Goal: Information Seeking & Learning: Learn about a topic

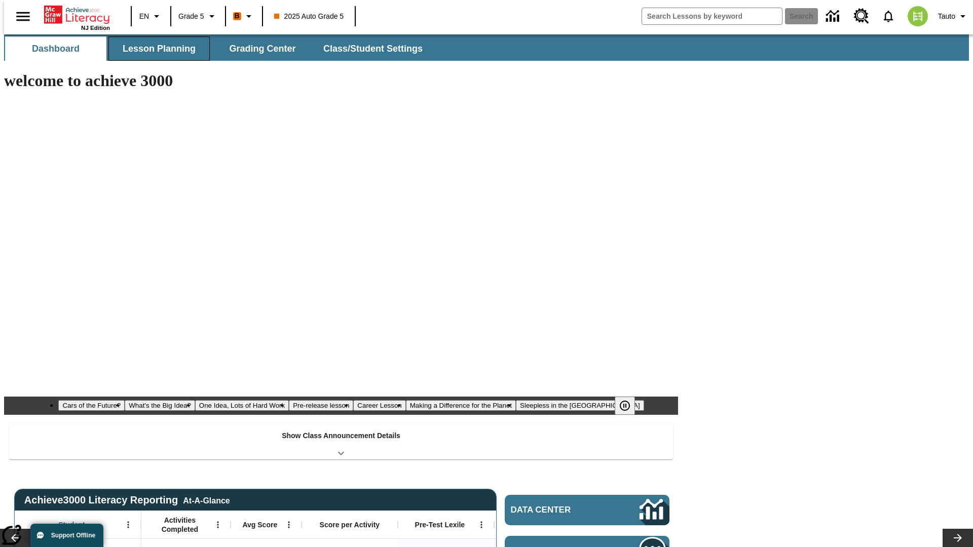
click at [155, 49] on span "Lesson Planning" at bounding box center [159, 49] width 73 height 12
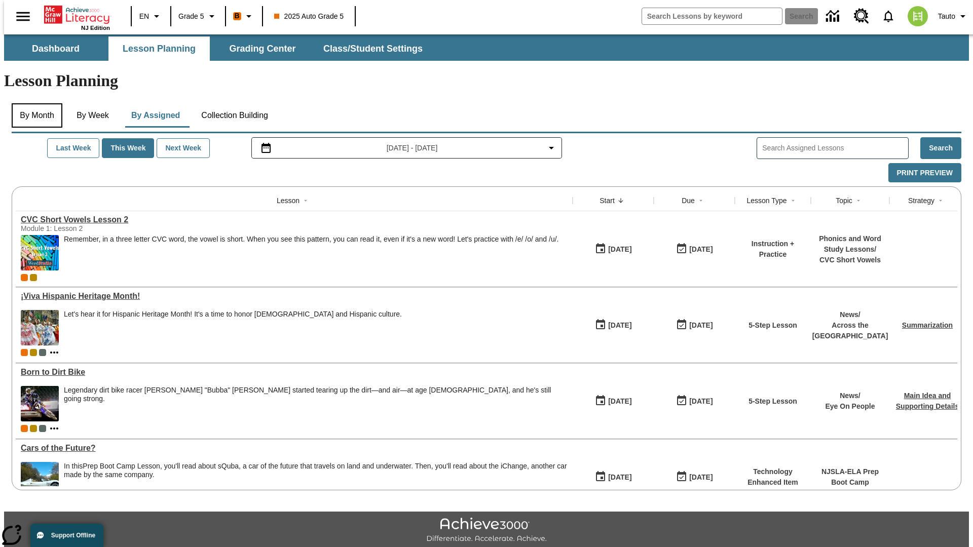
click at [34, 103] on button "By Month" at bounding box center [37, 115] width 51 height 24
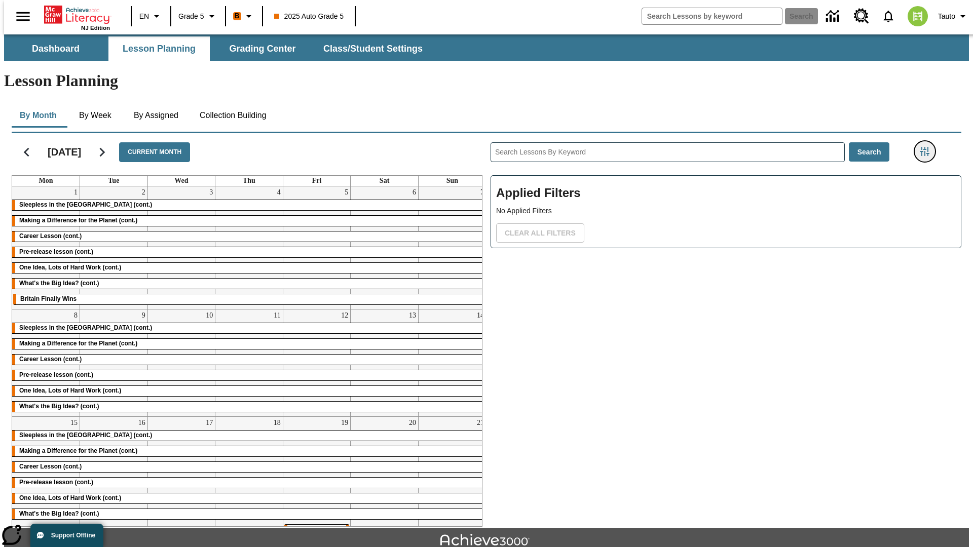
click at [928, 147] on icon "Filters Side menu" at bounding box center [924, 151] width 9 height 9
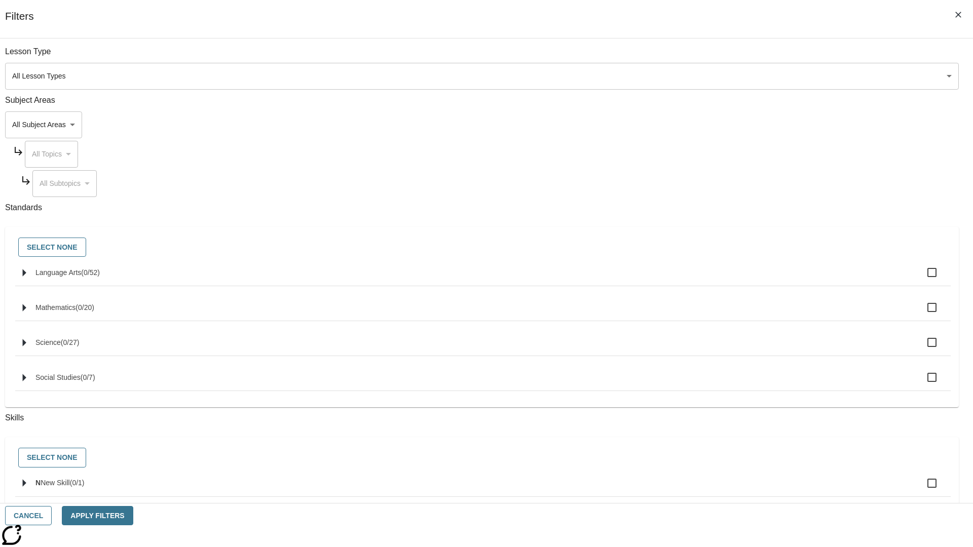
click at [730, 76] on body "Skip to main content NJ Edition EN Grade 5 B 2025 Auto Grade 5 Search 0 Tauto D…" at bounding box center [486, 313] width 965 height 559
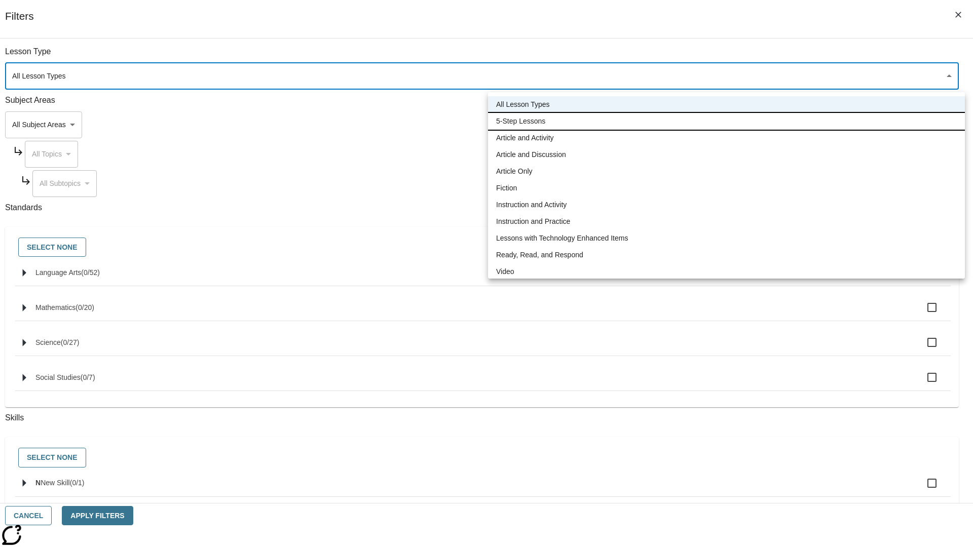
click at [726, 121] on li "5-Step Lessons" at bounding box center [726, 121] width 477 height 17
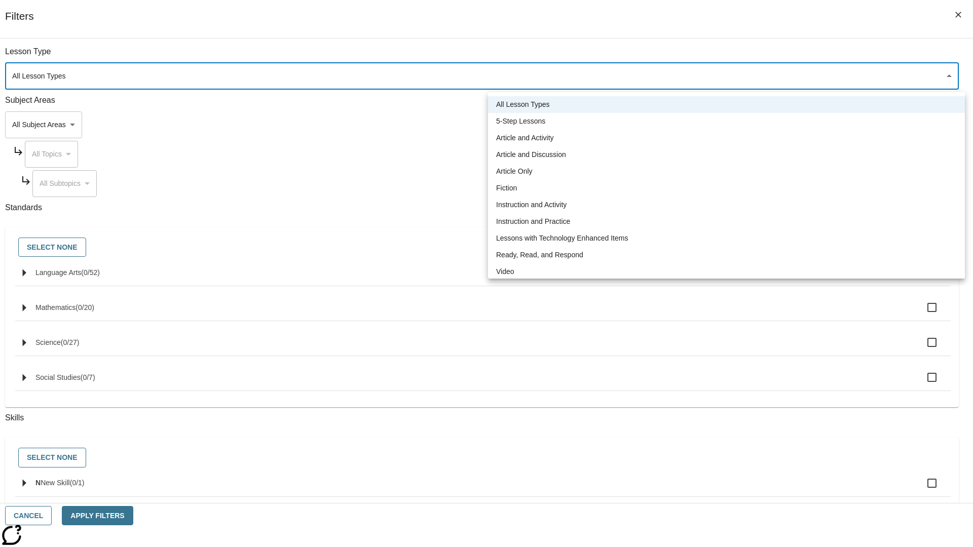
type input "1"
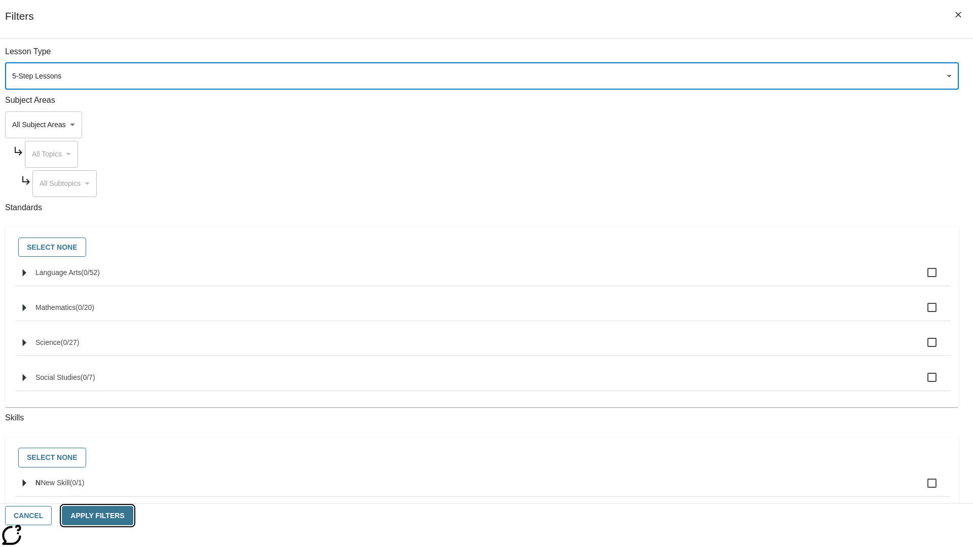
click at [133, 516] on button "Apply Filters" at bounding box center [97, 516] width 71 height 20
click at [584, 223] on button "Clear All Filters" at bounding box center [540, 233] width 88 height 20
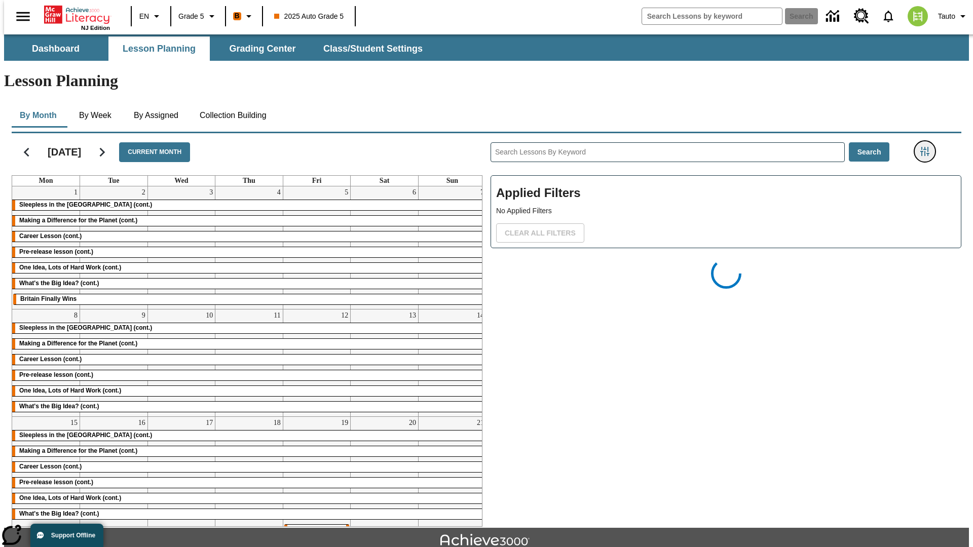
click at [928, 147] on icon "Filters Side menu" at bounding box center [924, 151] width 9 height 9
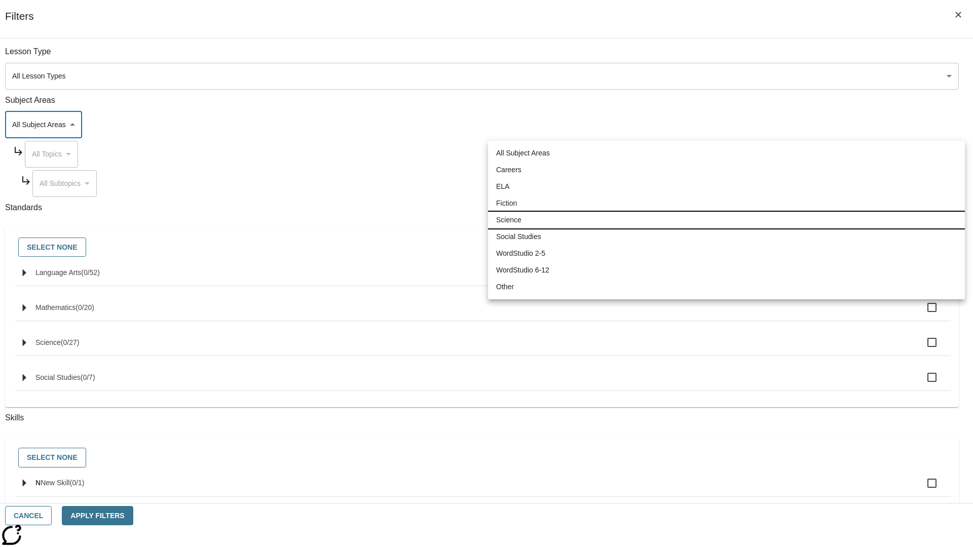
click at [726, 220] on li "Science" at bounding box center [726, 220] width 477 height 17
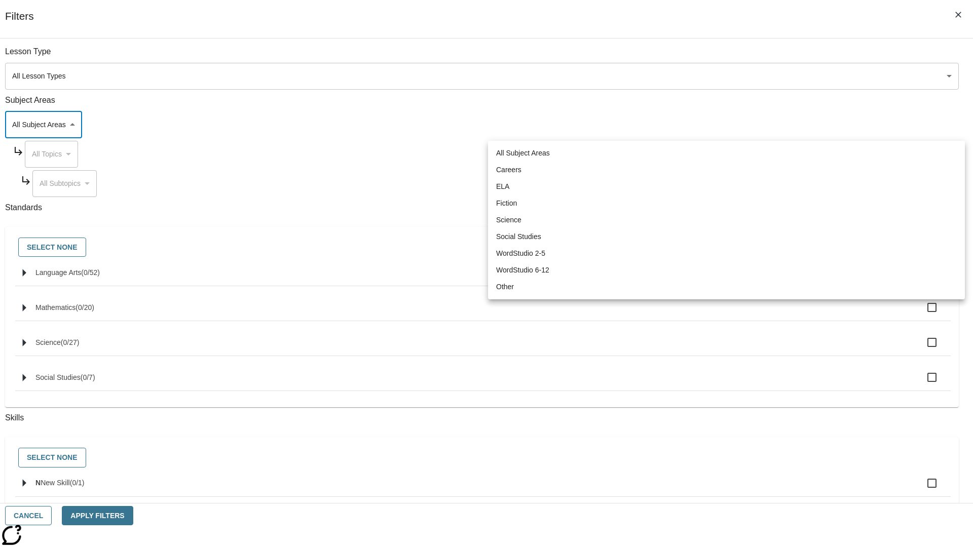
type input "2"
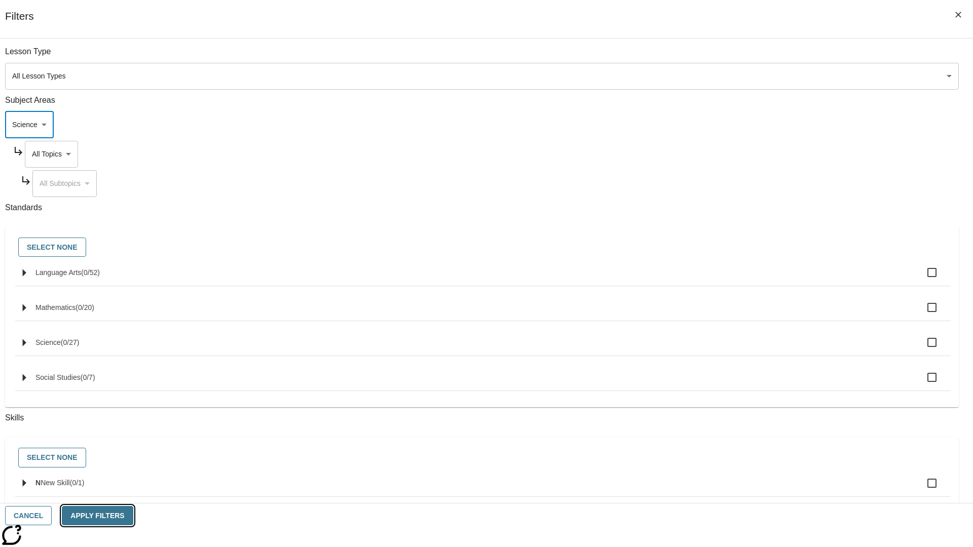
click at [133, 516] on button "Apply Filters" at bounding box center [97, 516] width 71 height 20
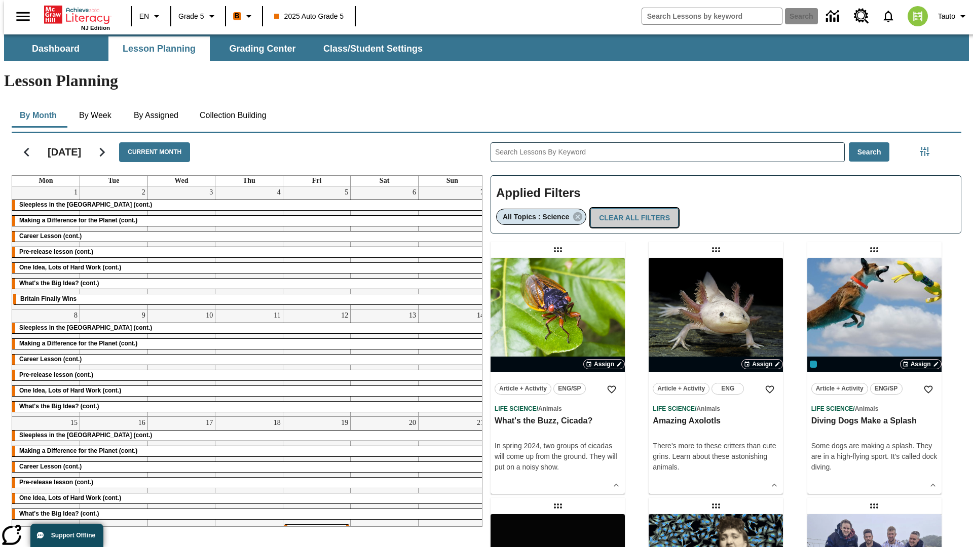
click at [630, 208] on button "Clear All Filters" at bounding box center [634, 218] width 88 height 20
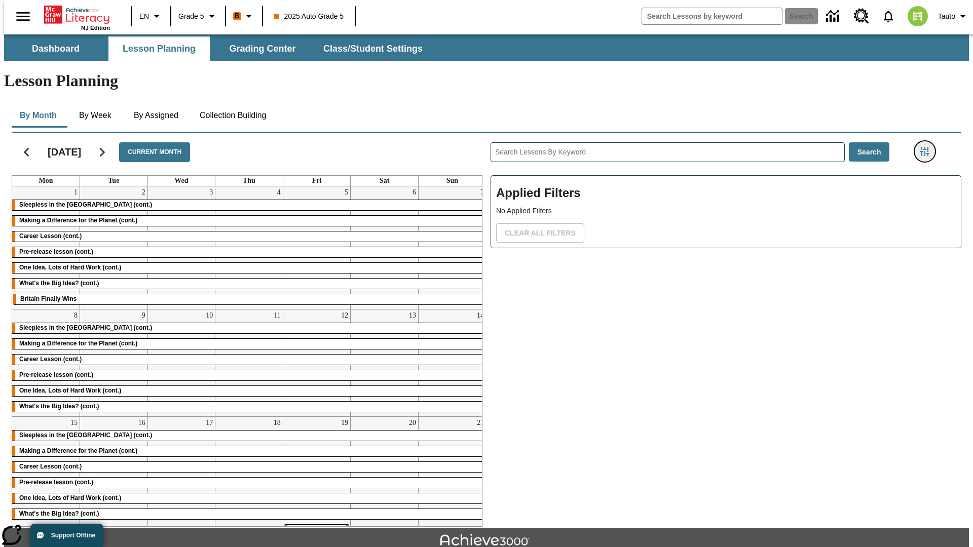
click at [928, 147] on icon "Filters Side menu" at bounding box center [924, 151] width 9 height 9
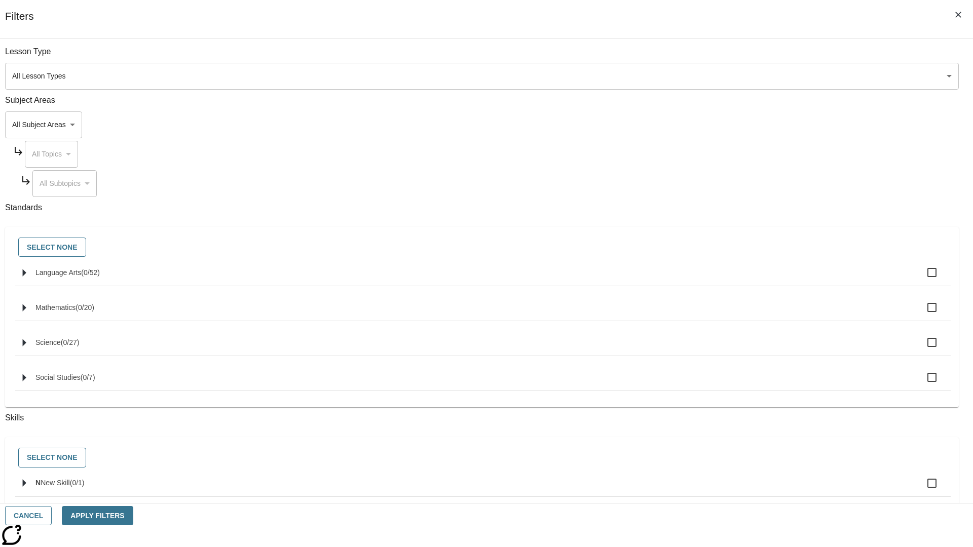
click at [81, 277] on span "Language Arts" at bounding box center [58, 273] width 46 height 8
click at [921, 278] on input "Language Arts ( 0 / 52 )" at bounding box center [931, 272] width 21 height 21
checkbox input "true"
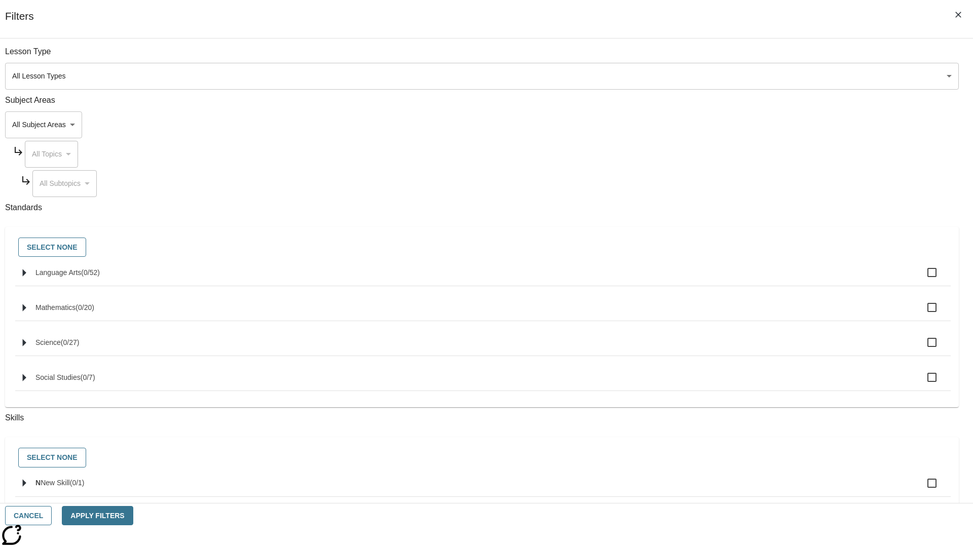
checkbox input "true"
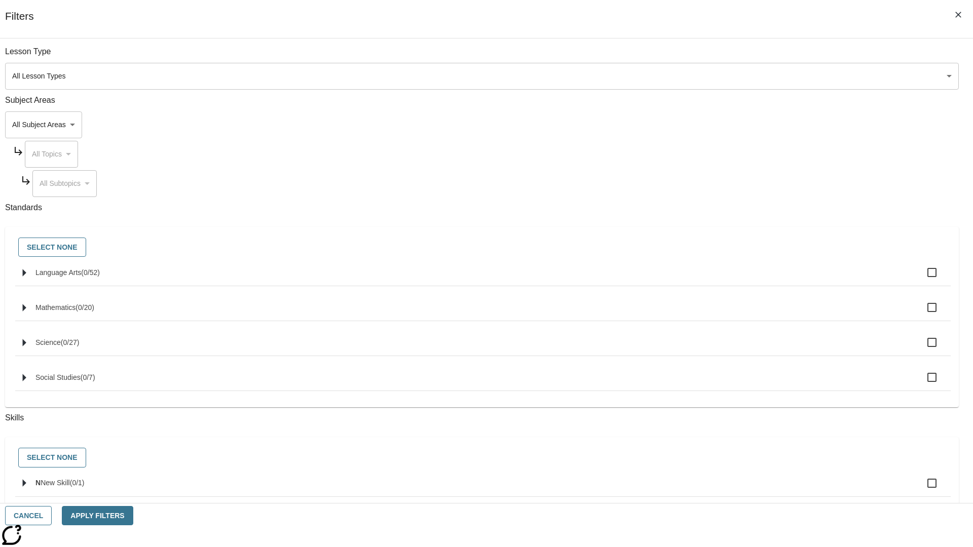
checkbox input "true"
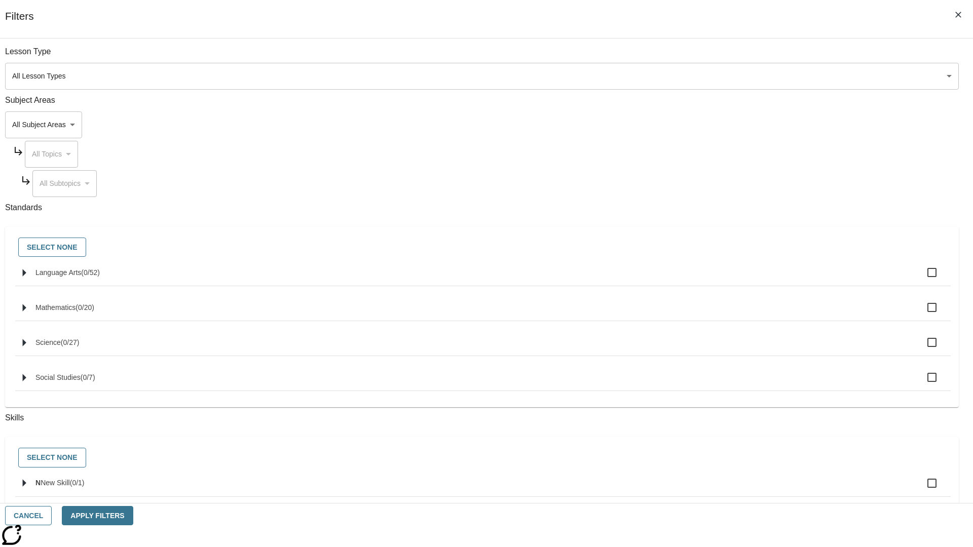
checkbox input "true"
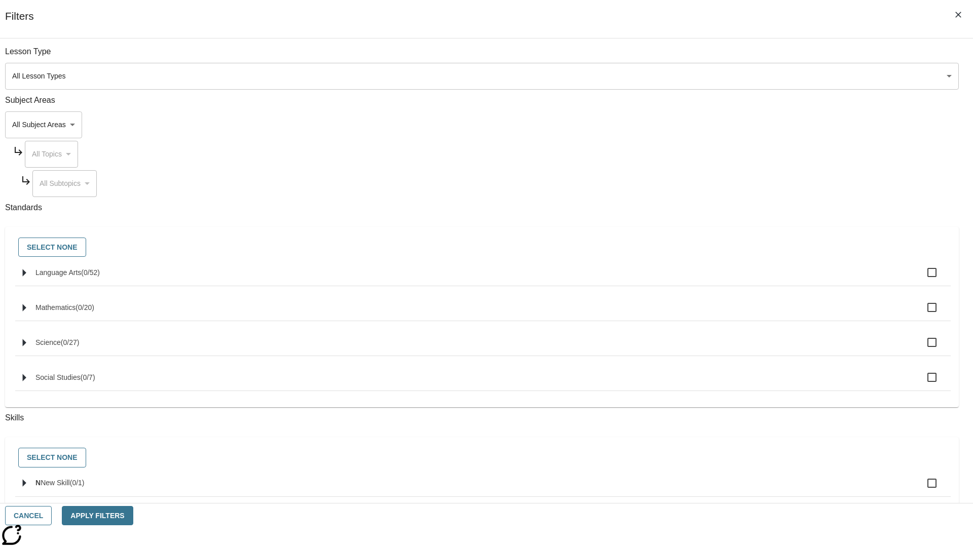
checkbox input "true"
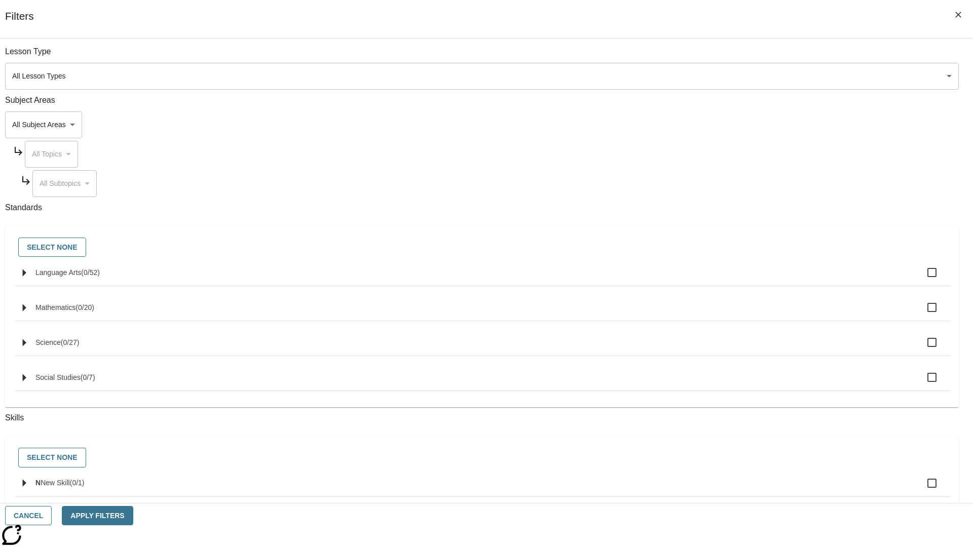
checkbox input "true"
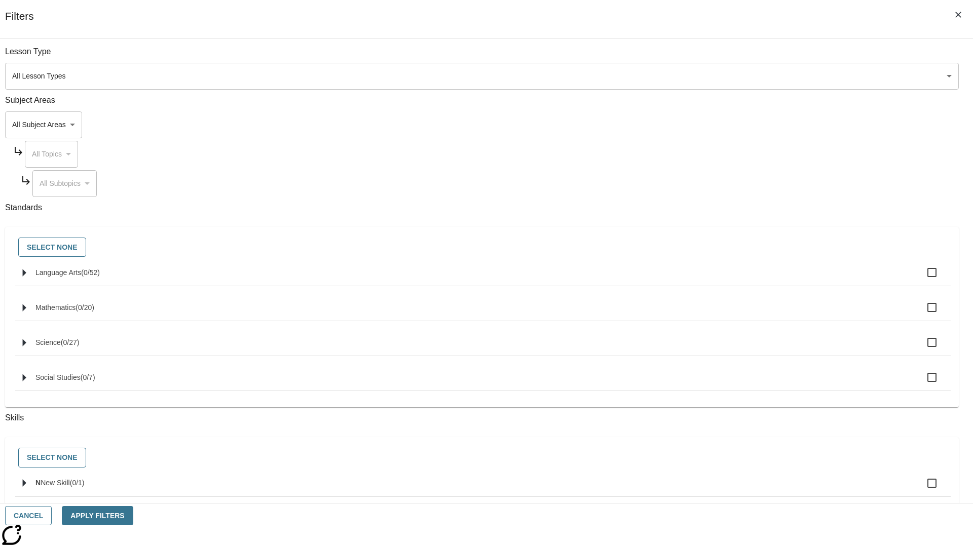
checkbox input "true"
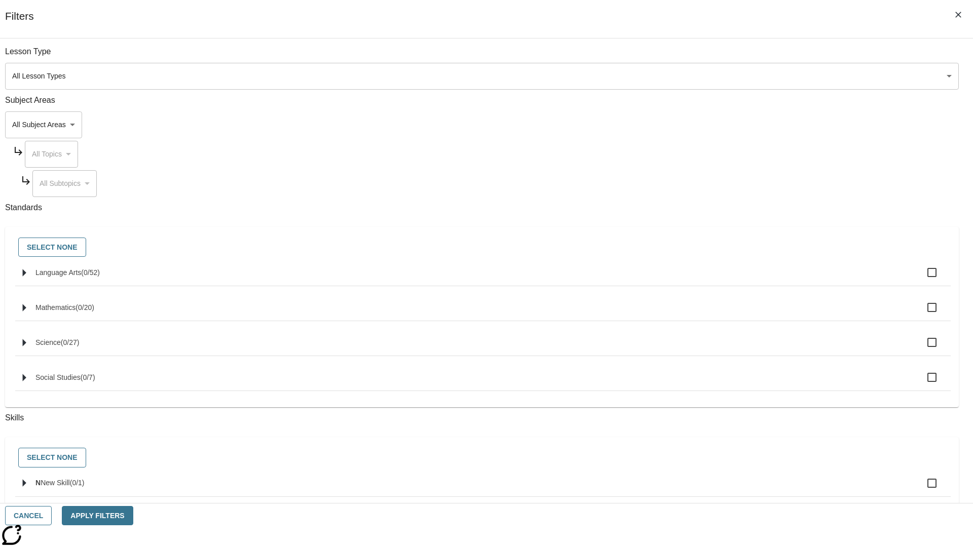
checkbox input "true"
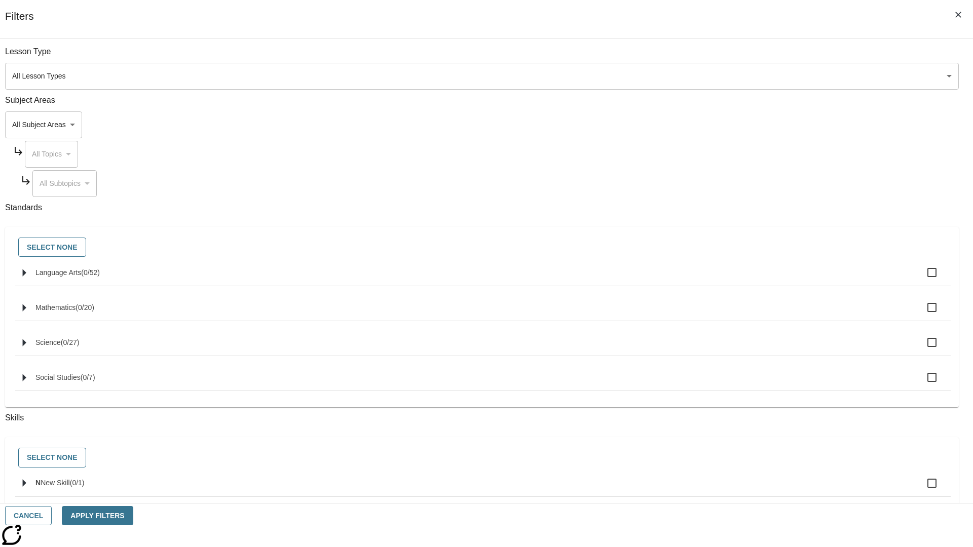
checkbox input "true"
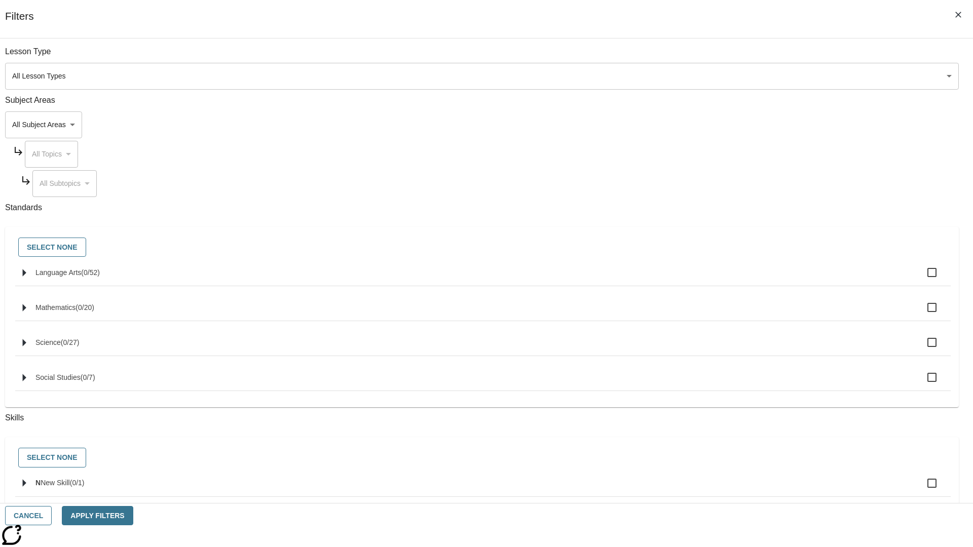
checkbox input "true"
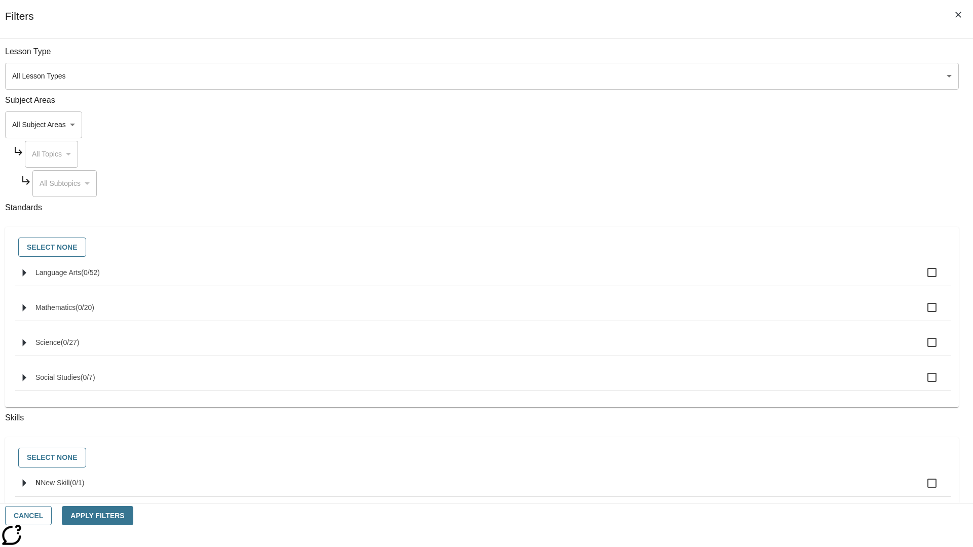
checkbox input "true"
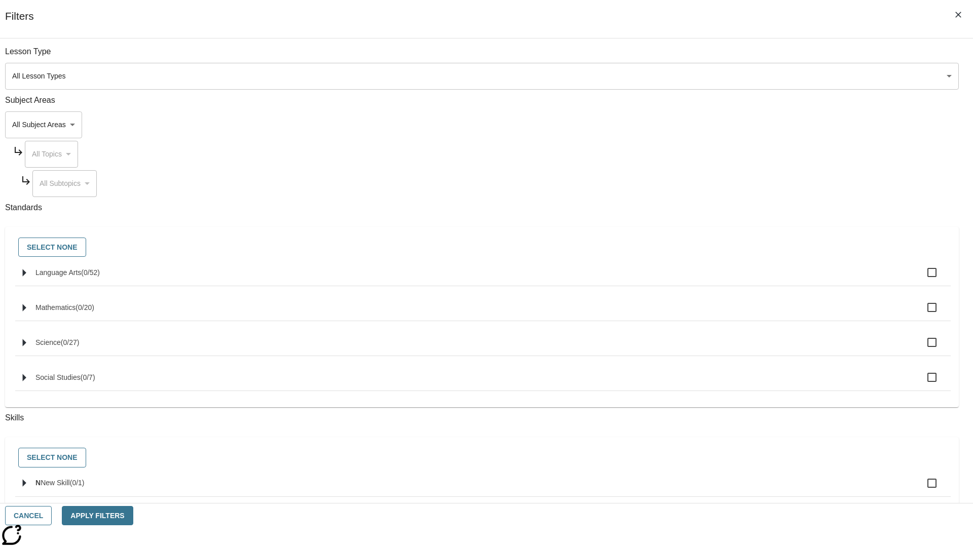
checkbox input "true"
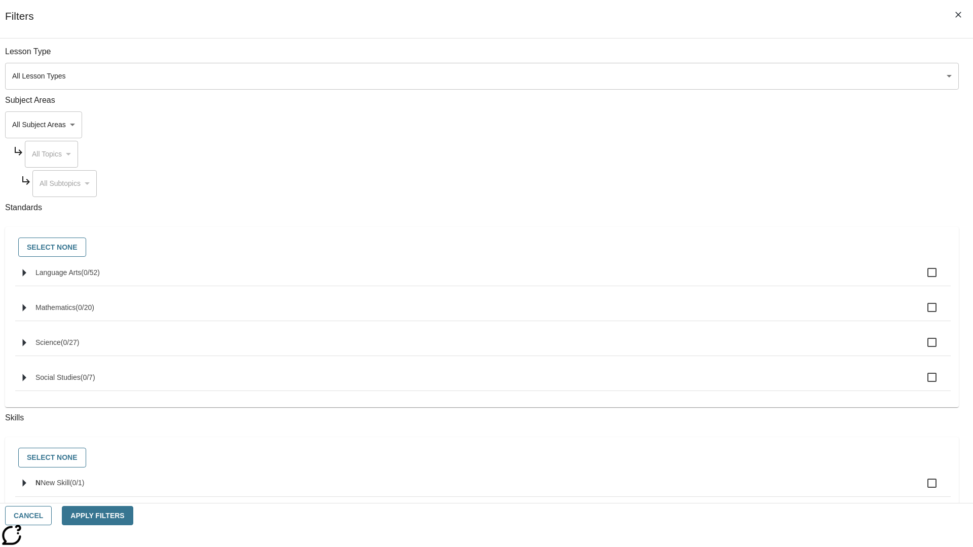
checkbox input "true"
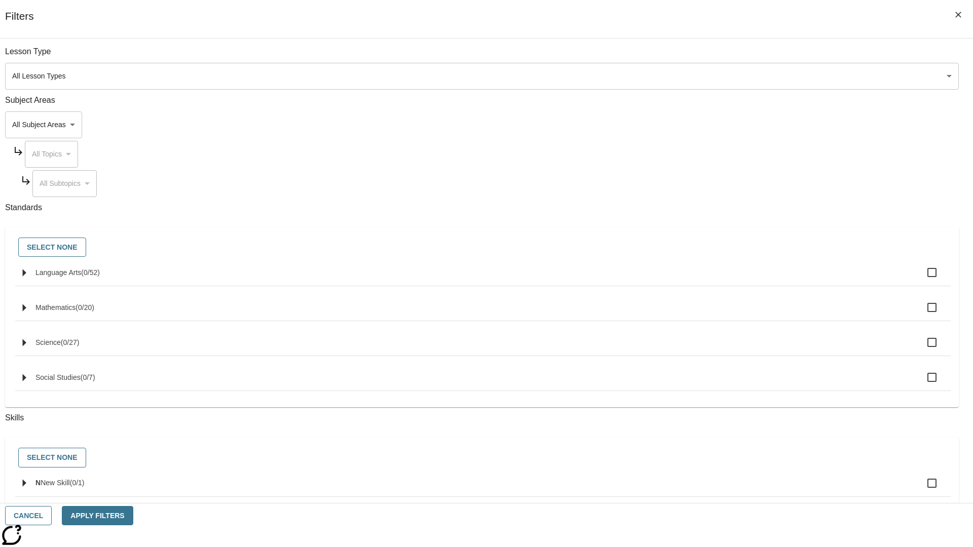
checkbox input "true"
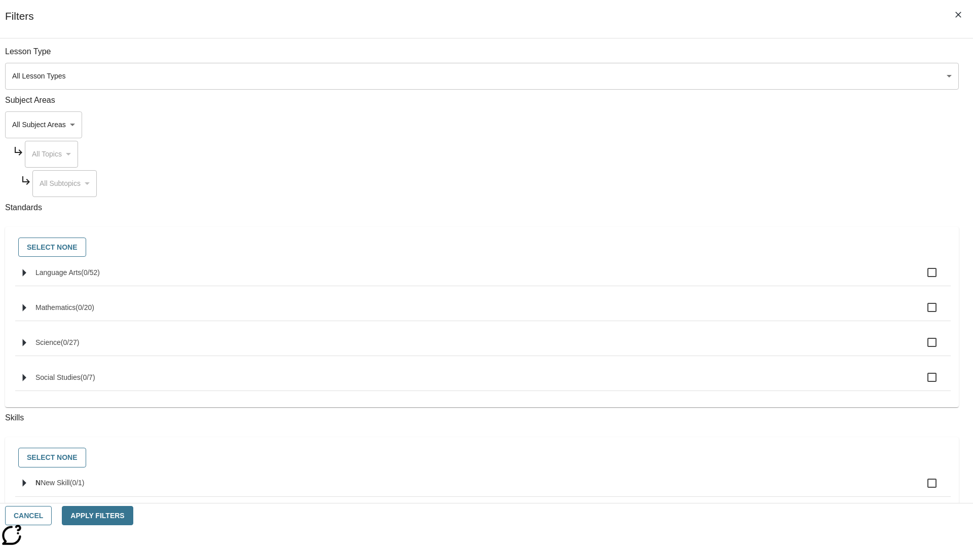
checkbox input "true"
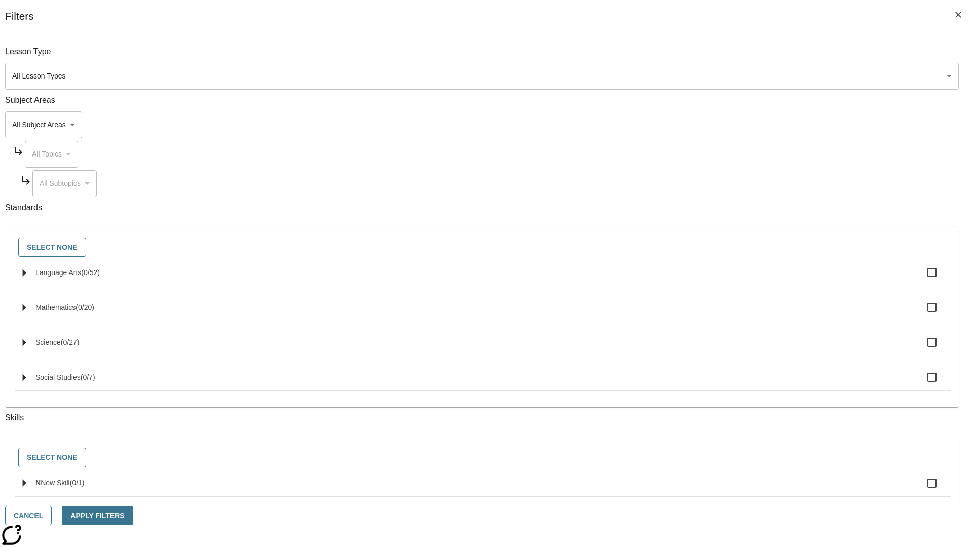
checkbox input "true"
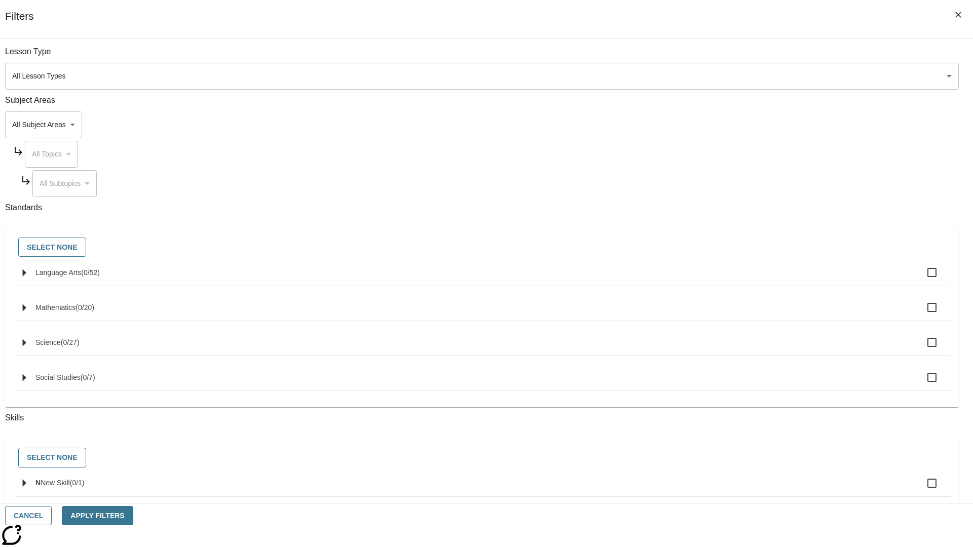
checkbox input "true"
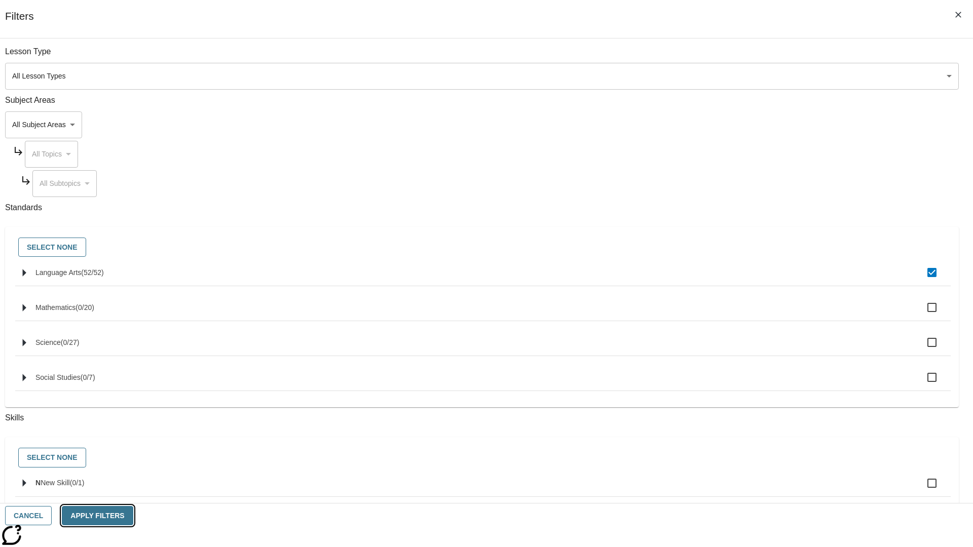
click at [133, 516] on button "Apply Filters" at bounding box center [97, 516] width 71 height 20
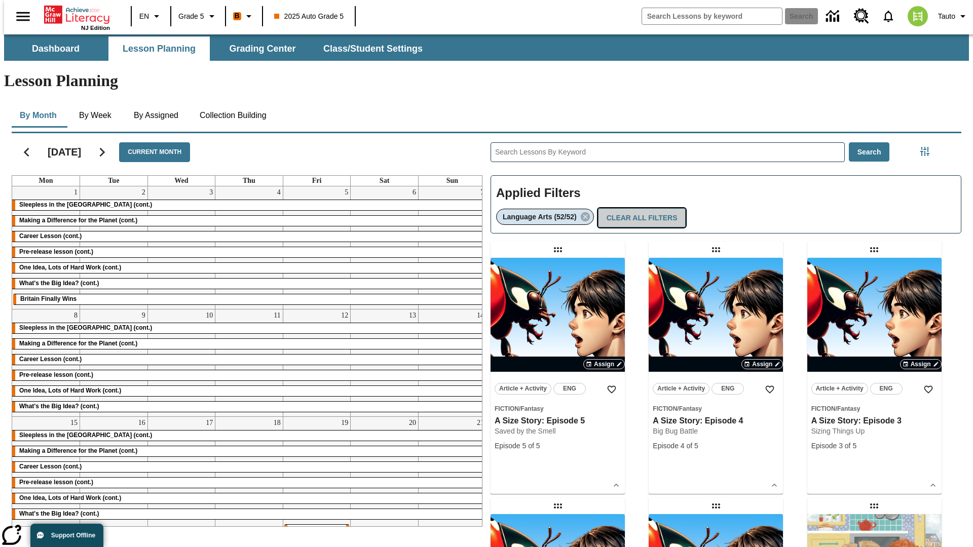
click at [640, 208] on button "Clear All Filters" at bounding box center [642, 218] width 88 height 20
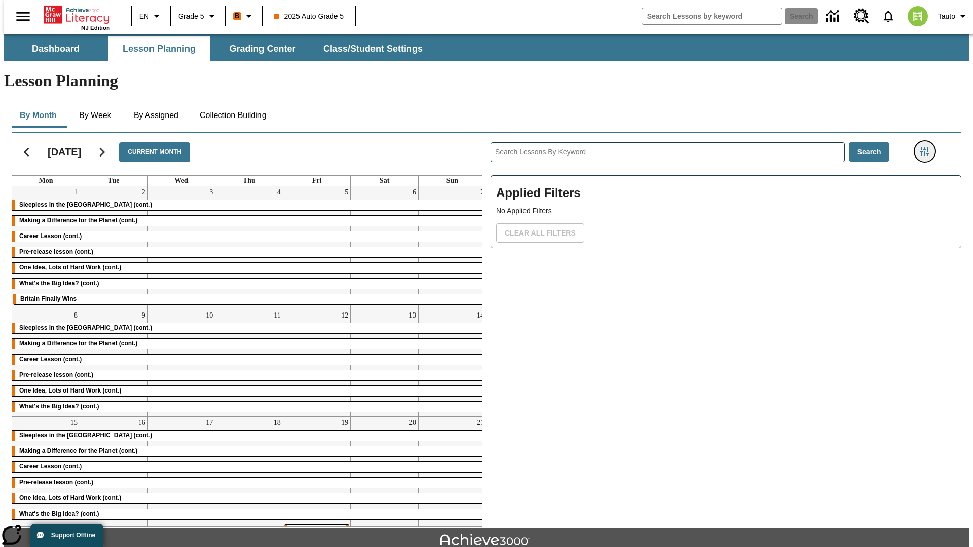
click at [928, 147] on icon "Filters Side menu" at bounding box center [924, 151] width 9 height 9
